Goal: Task Accomplishment & Management: Complete application form

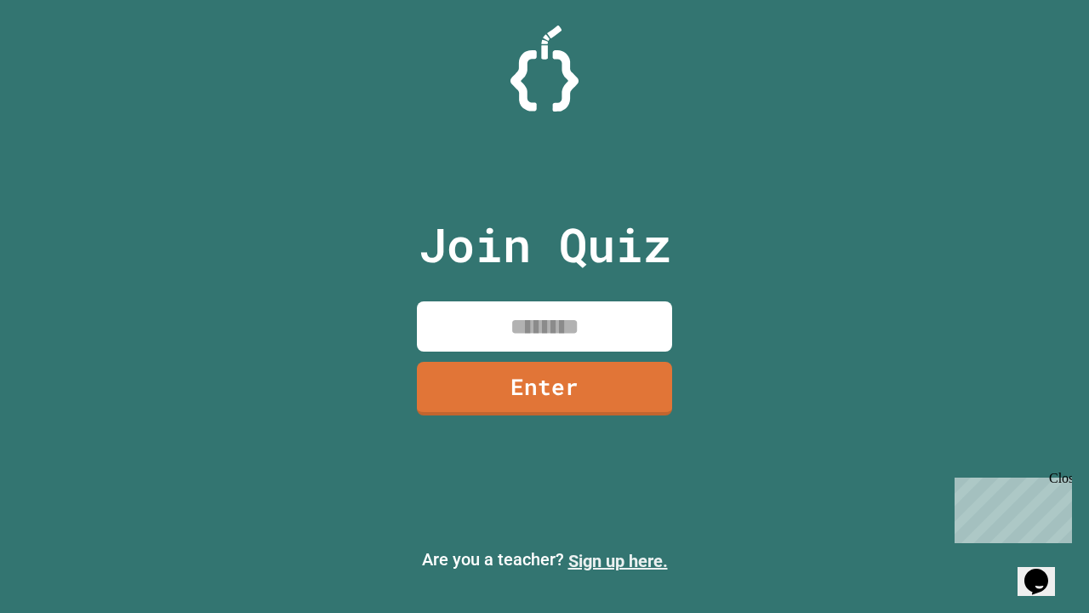
click at [618, 561] on link "Sign up here." at bounding box center [618, 560] width 100 height 20
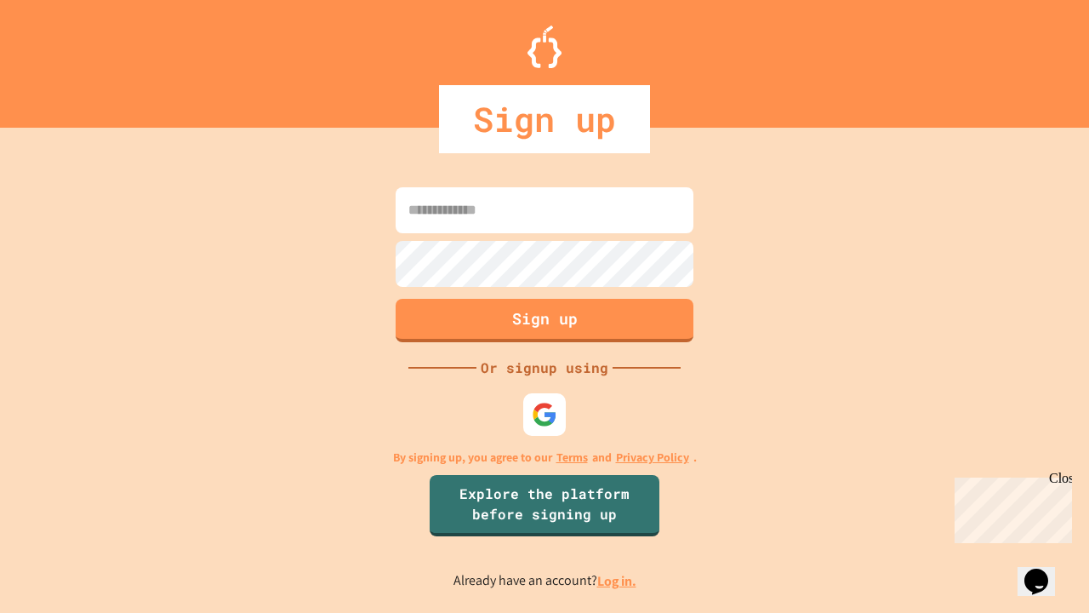
click at [618, 580] on link "Log in." at bounding box center [616, 581] width 39 height 18
